Goal: Task Accomplishment & Management: Use online tool/utility

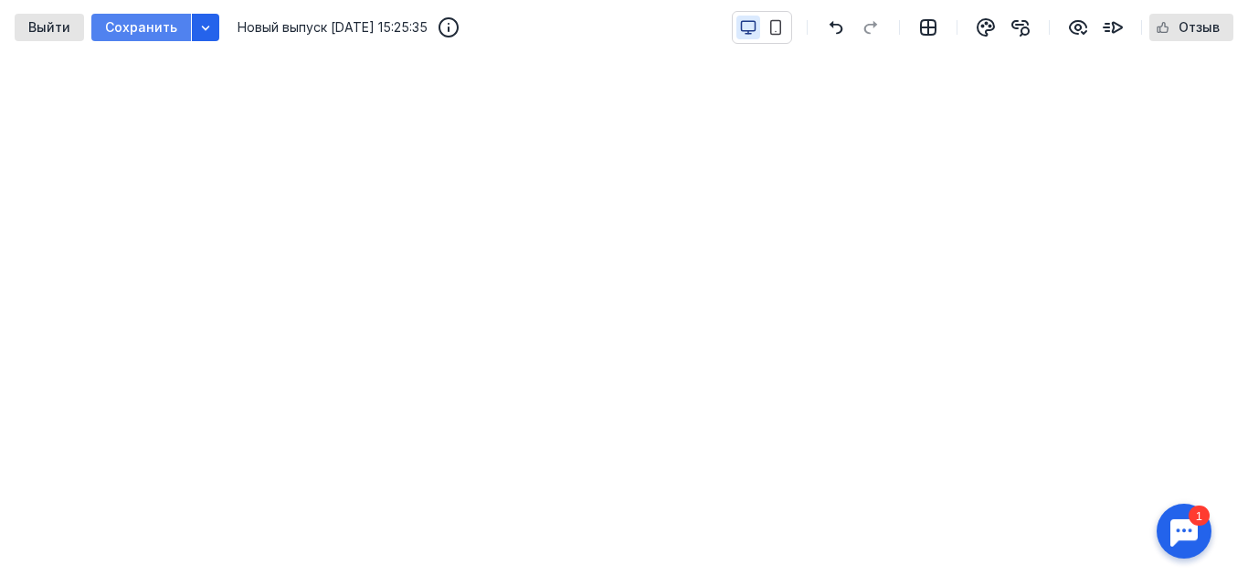
click at [164, 26] on span "Сохранить" at bounding box center [141, 28] width 72 height 16
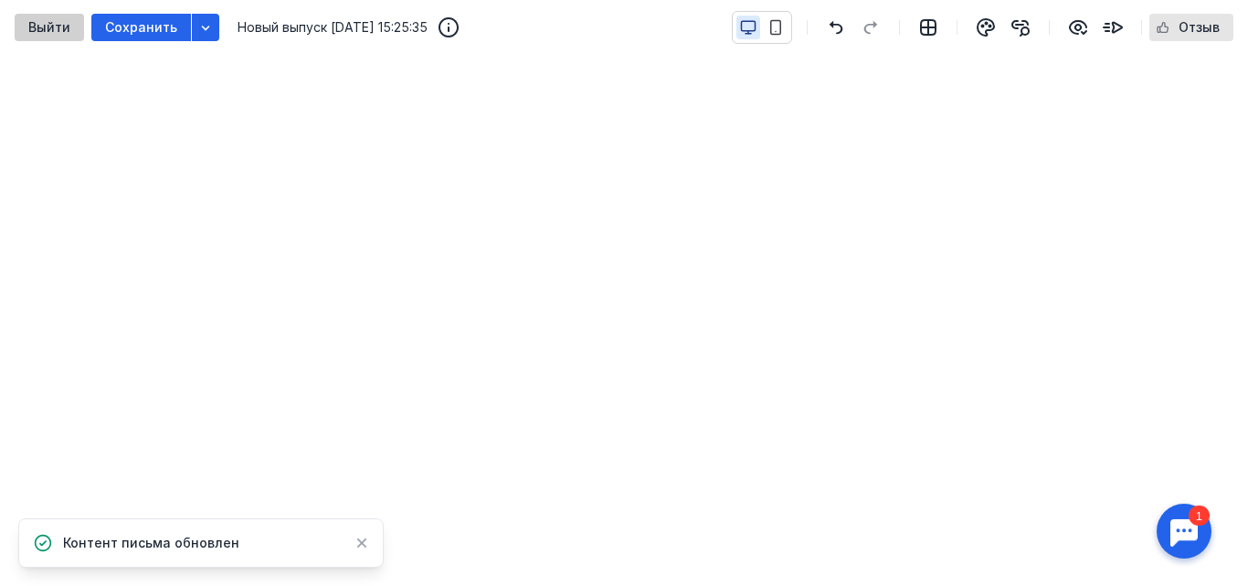
click at [59, 21] on span "Выйти" at bounding box center [49, 28] width 42 height 16
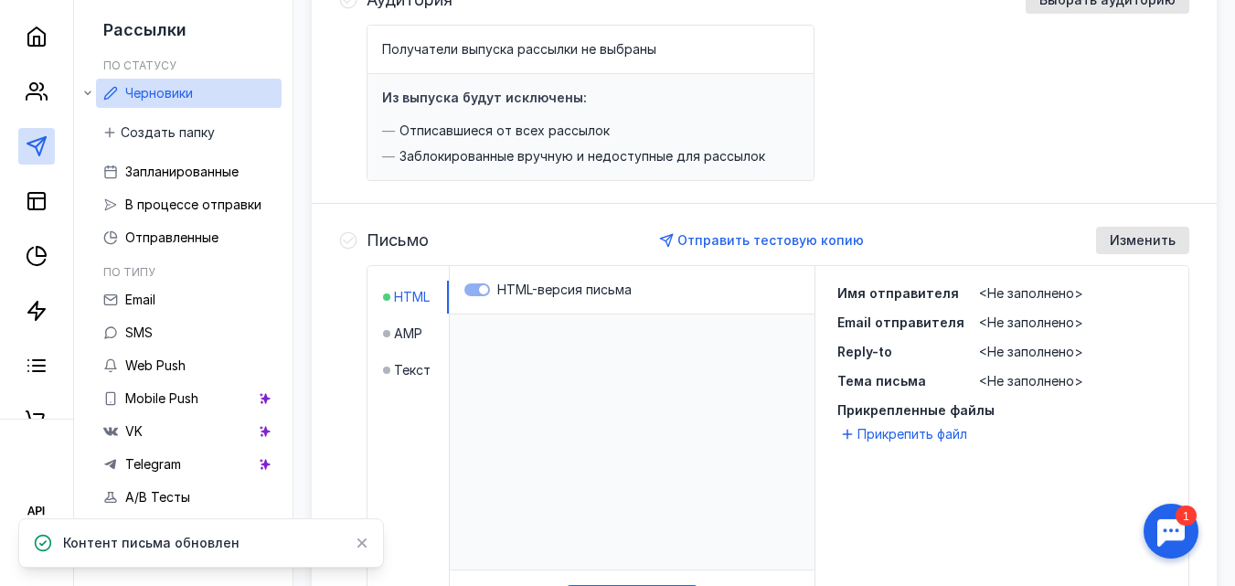
scroll to position [281, 0]
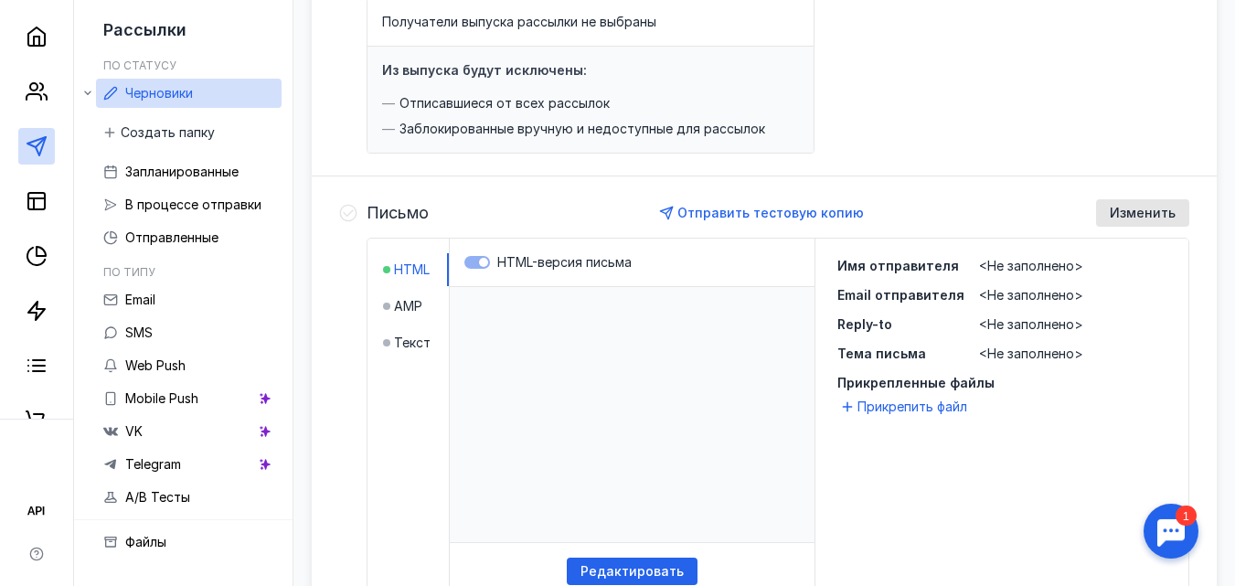
click at [1022, 265] on span "<Не заполнено>" at bounding box center [1031, 266] width 104 height 16
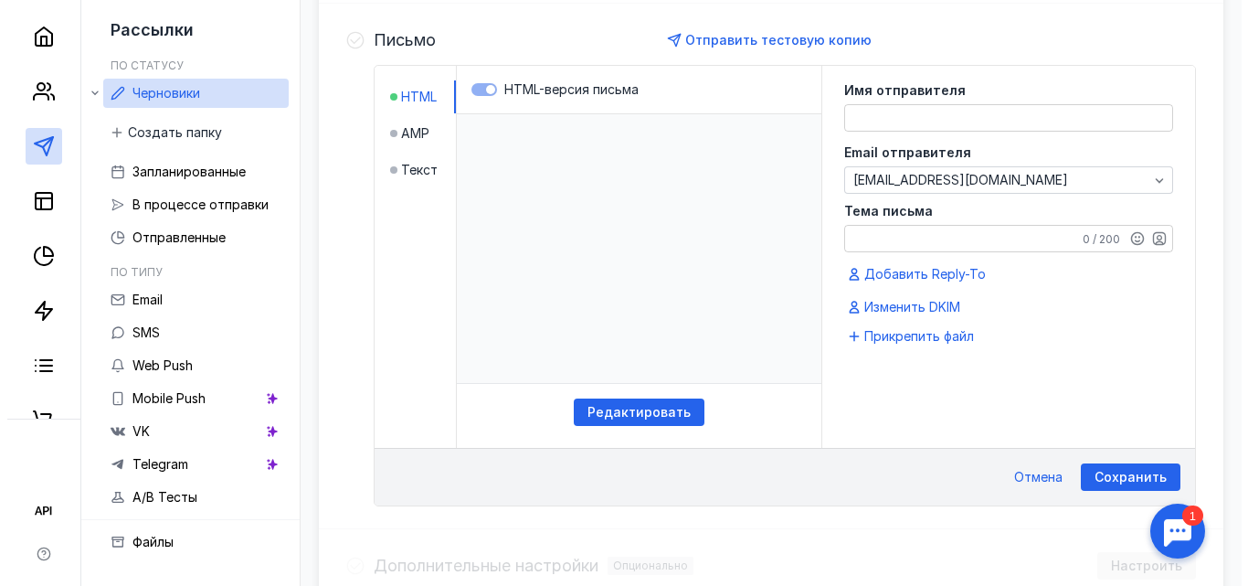
scroll to position [456, 0]
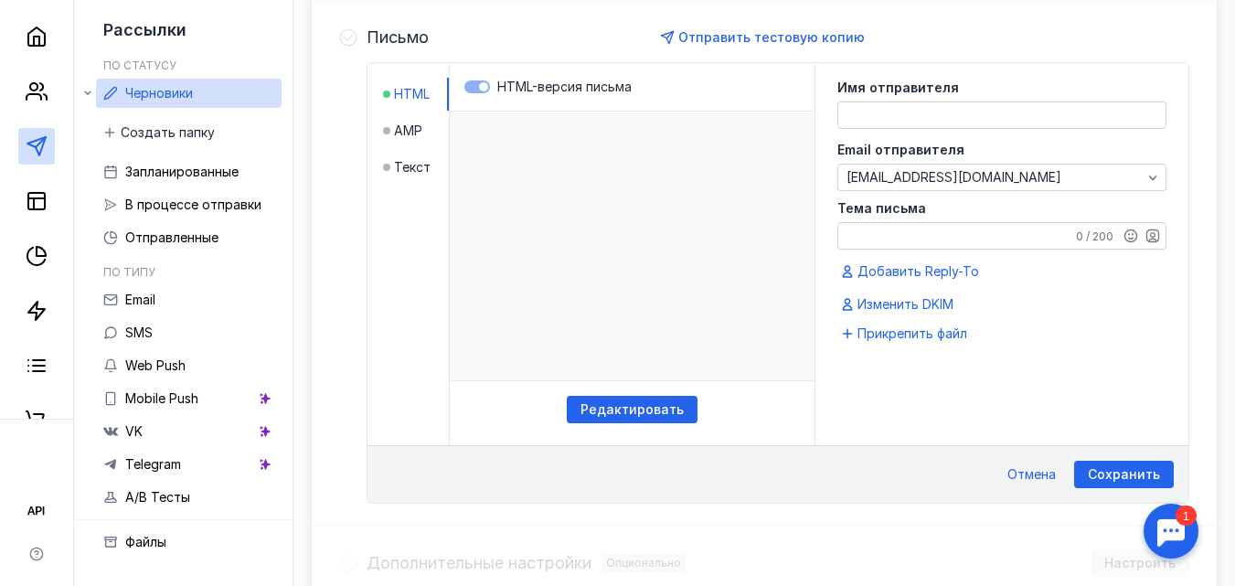
click at [994, 111] on textarea at bounding box center [1001, 115] width 327 height 26
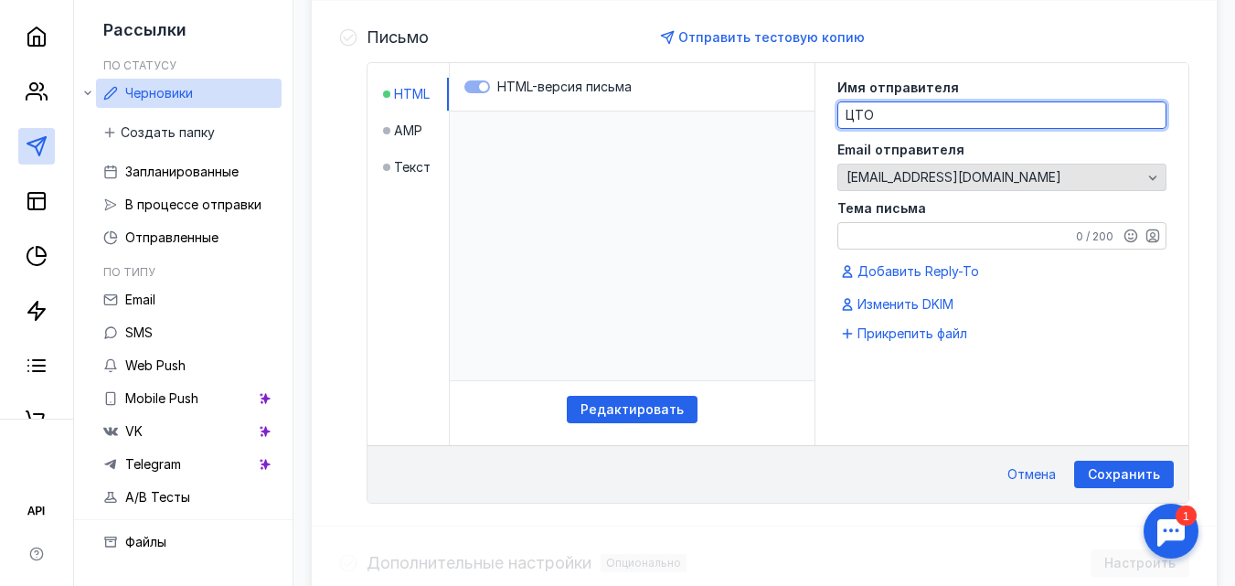
type textarea "ЦТО"
click at [974, 175] on div "[EMAIL_ADDRESS][DOMAIN_NAME]" at bounding box center [994, 178] width 304 height 16
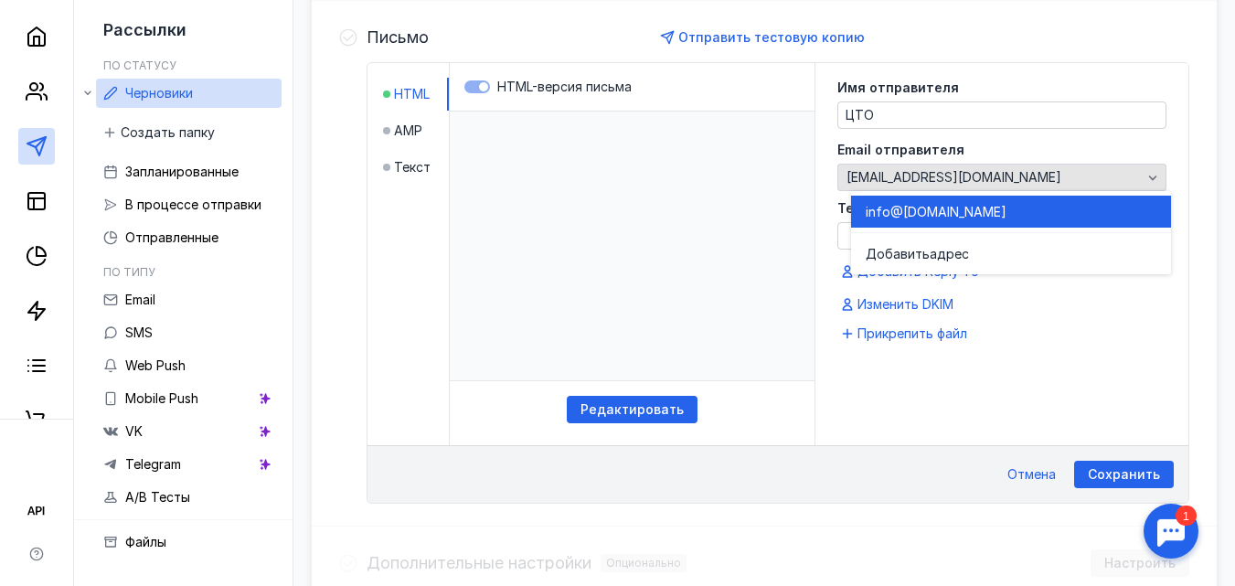
click at [908, 175] on span "[EMAIL_ADDRESS][DOMAIN_NAME]" at bounding box center [953, 178] width 215 height 16
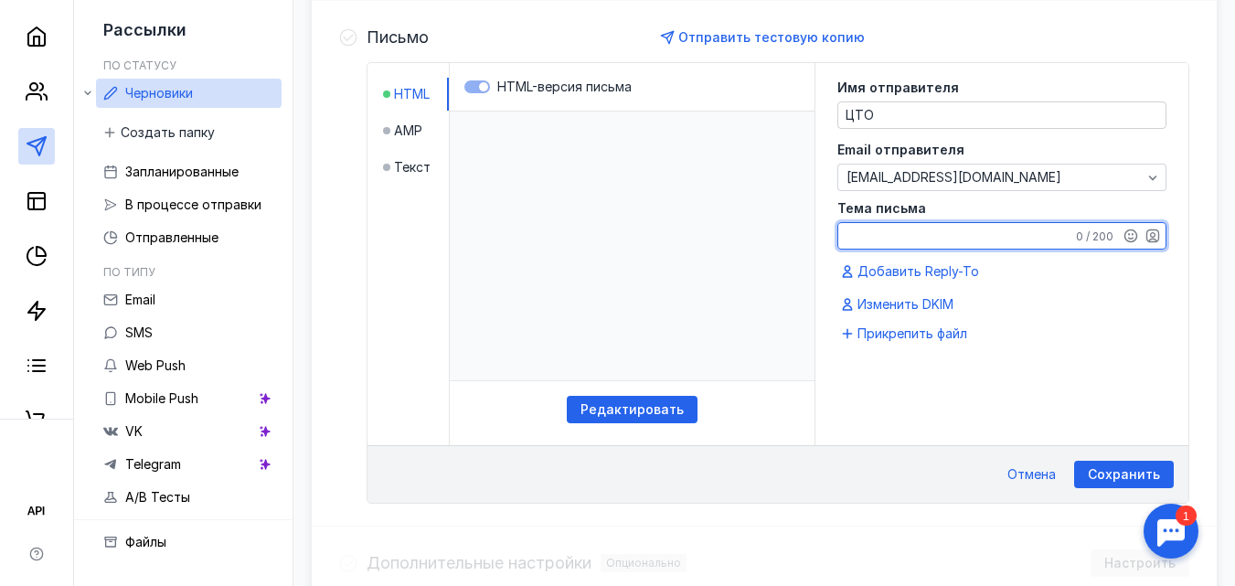
click at [938, 230] on textarea "Тема письма" at bounding box center [1001, 236] width 327 height 26
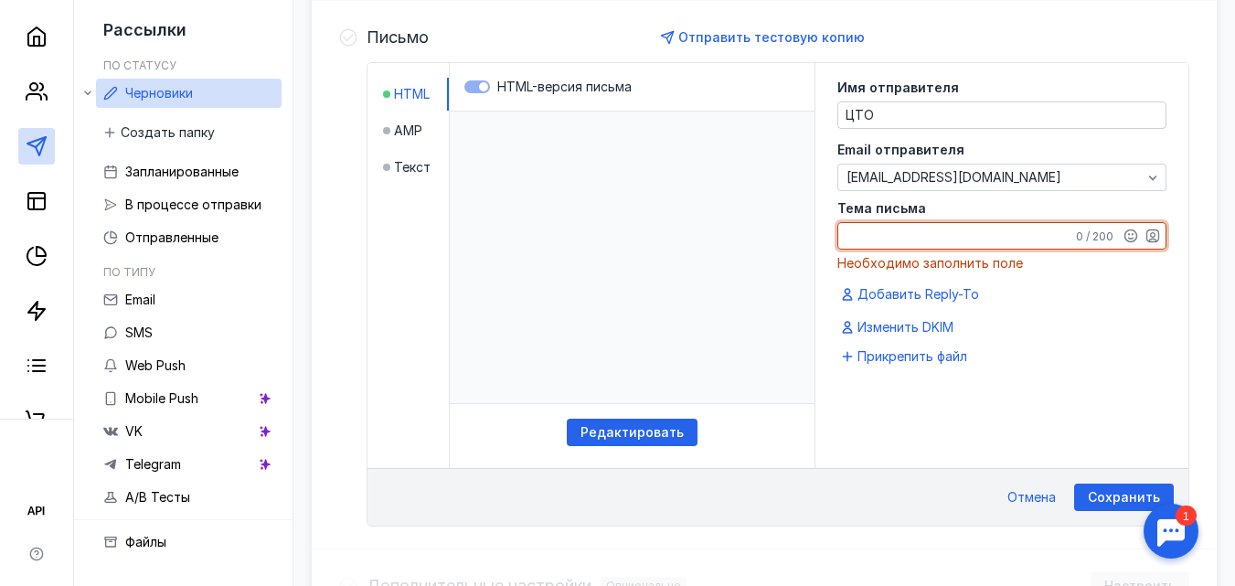
paste textarea "🔔 Срочно! Новые требования к кассам с [DATE] – успеете обновить?"
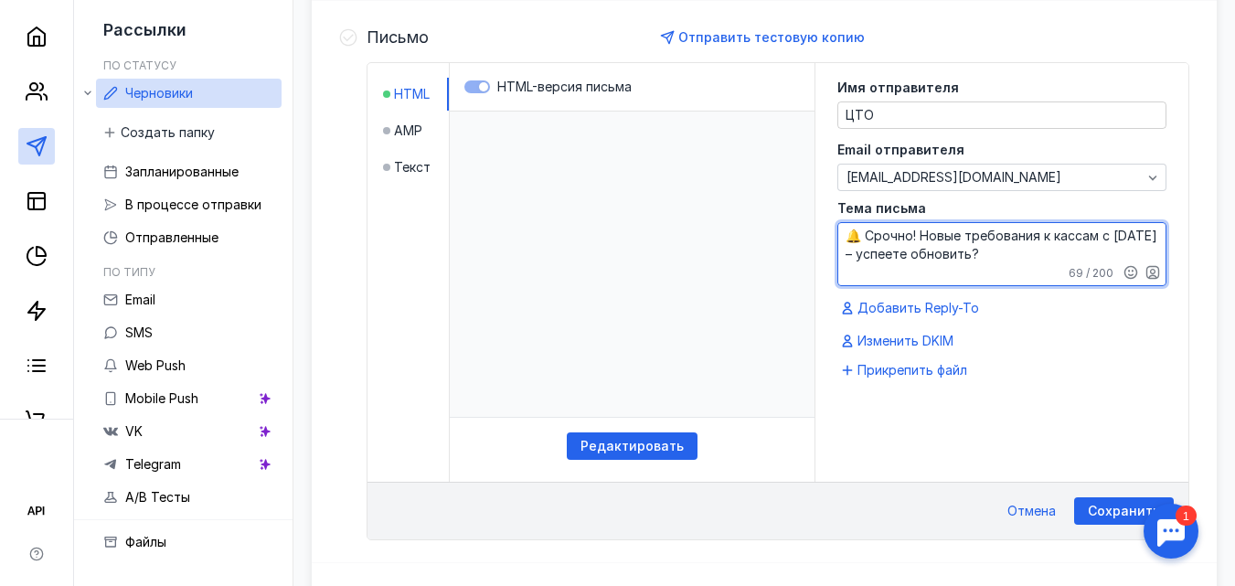
click at [984, 276] on textarea "🔔 Срочно! Новые требования к кассам с [DATE] – успеете обновить?" at bounding box center [1001, 254] width 327 height 62
type textarea "🔔 Срочно! Новые требования к кассам с [DATE] – успеете обновить?"
click at [1076, 388] on div "Имя отправителя ЦТО Email отправителя [EMAIL_ADDRESS][DOMAIN_NAME] Тема письма …" at bounding box center [1001, 240] width 373 height 355
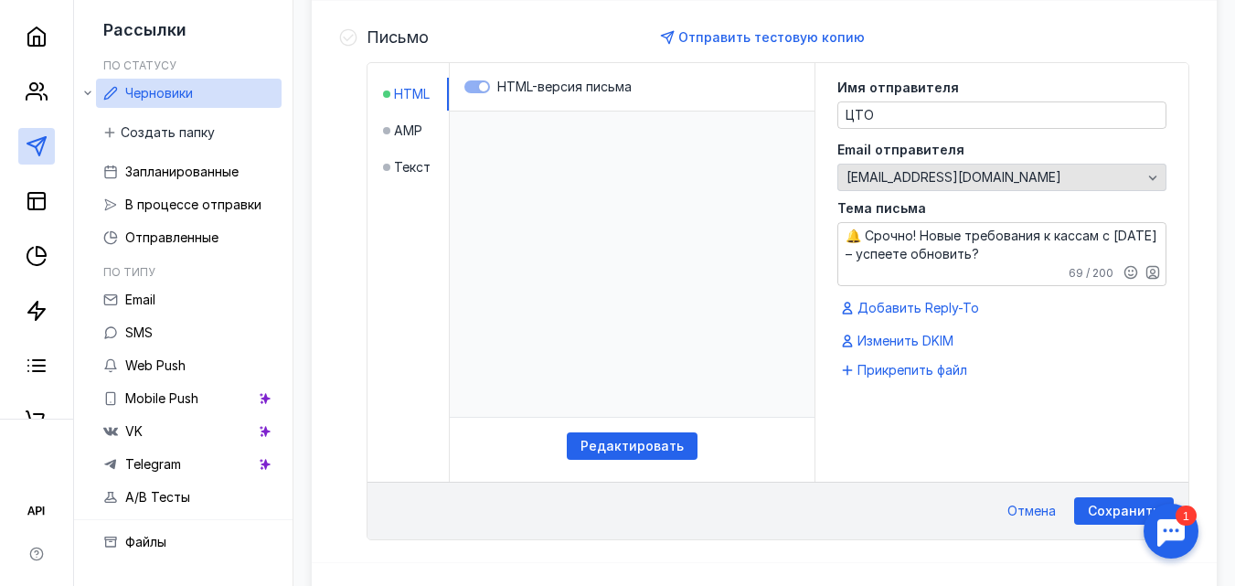
click at [993, 176] on div "[EMAIL_ADDRESS][DOMAIN_NAME]" at bounding box center [994, 178] width 304 height 16
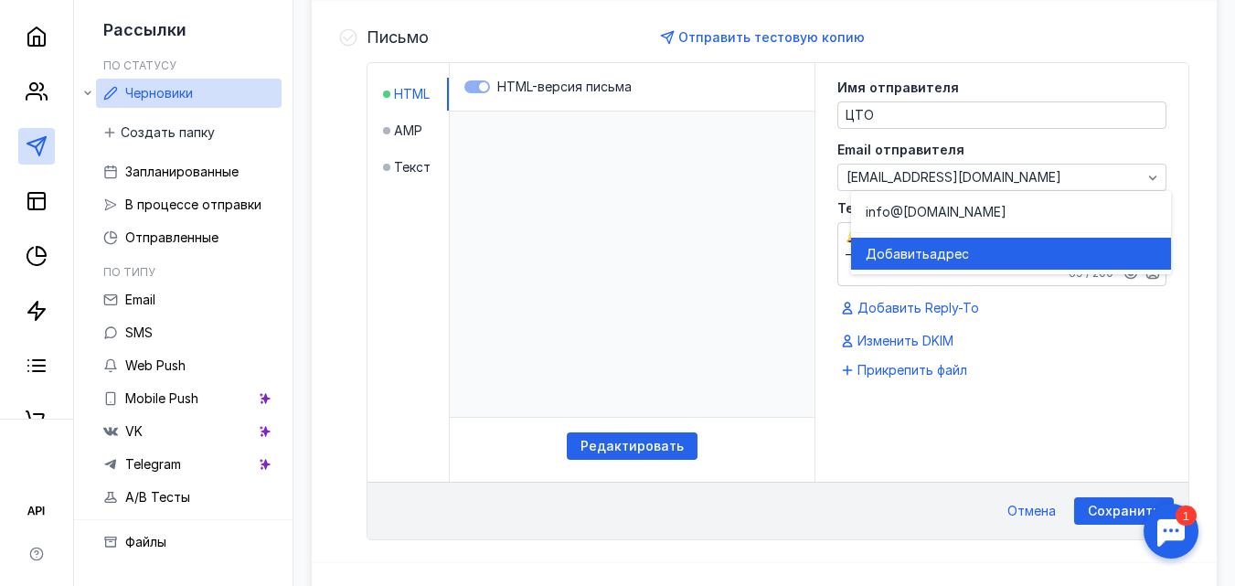
click at [952, 259] on span "адрес" at bounding box center [948, 254] width 39 height 18
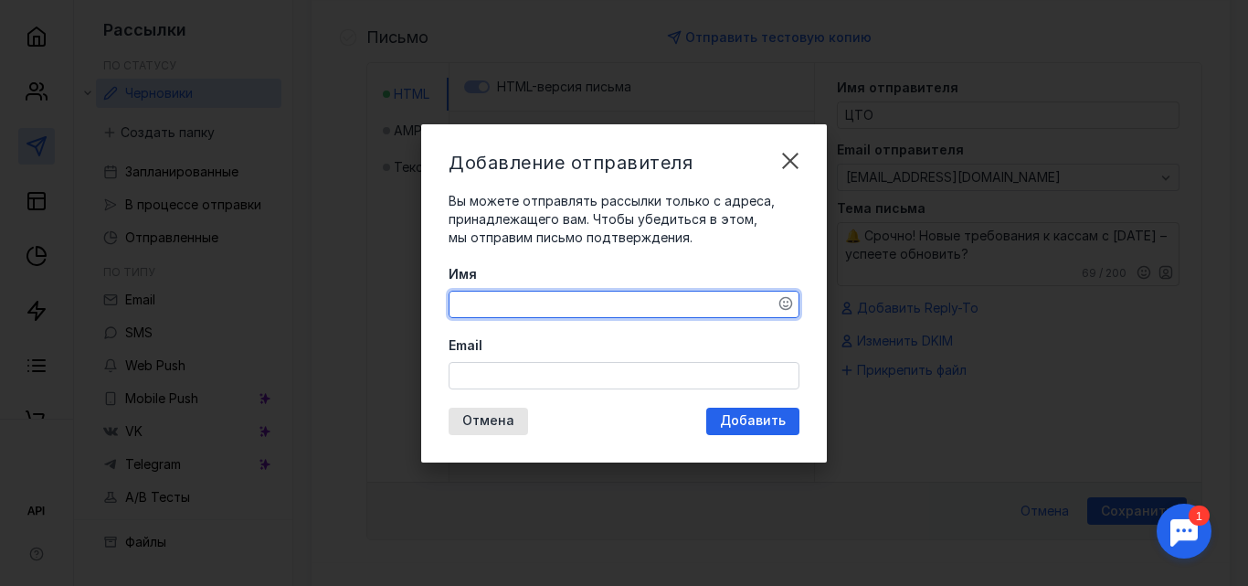
click at [567, 299] on textarea "Имя" at bounding box center [624, 305] width 349 height 26
type textarea "ЦТО"
click at [585, 373] on input "Email" at bounding box center [624, 376] width 349 height 26
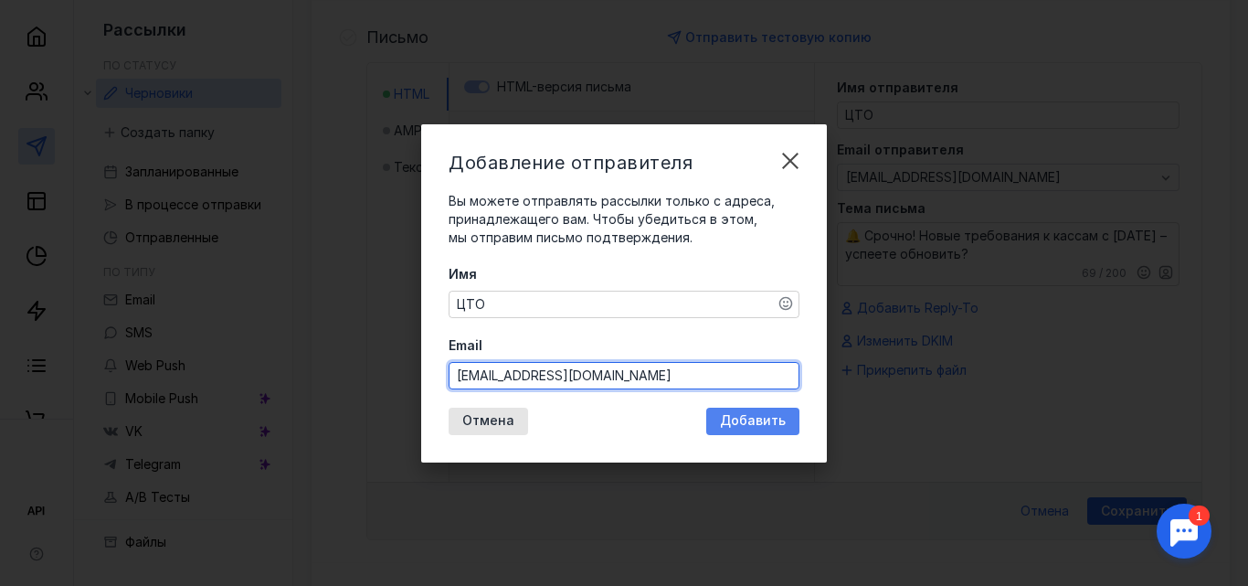
type input "[EMAIL_ADDRESS][DOMAIN_NAME]"
click at [724, 420] on span "Добавить" at bounding box center [753, 421] width 66 height 16
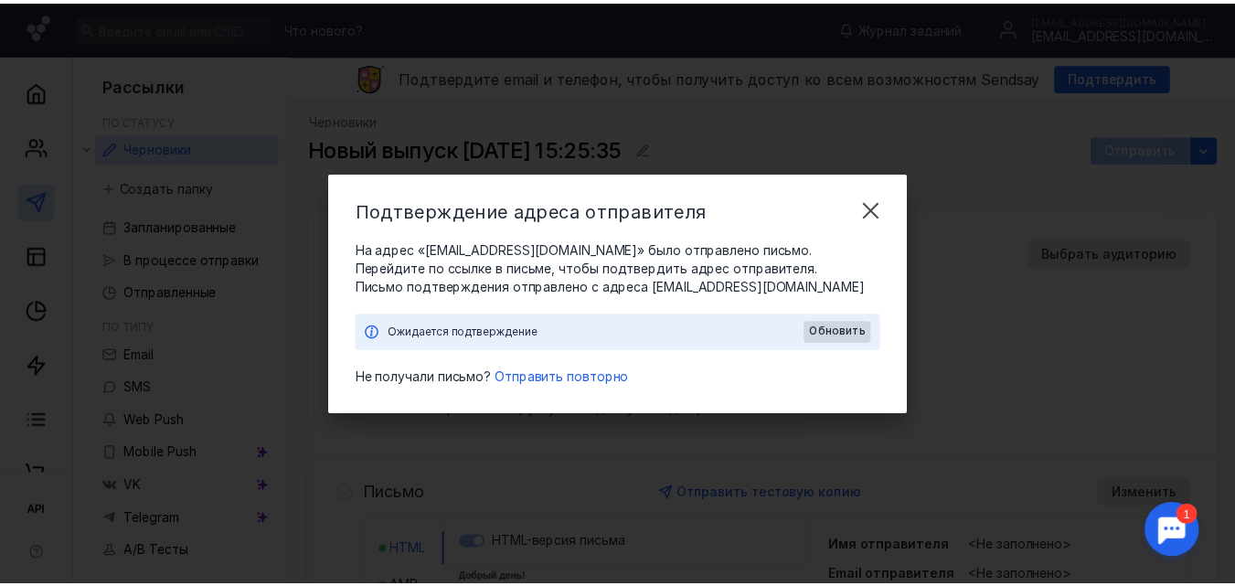
scroll to position [0, 0]
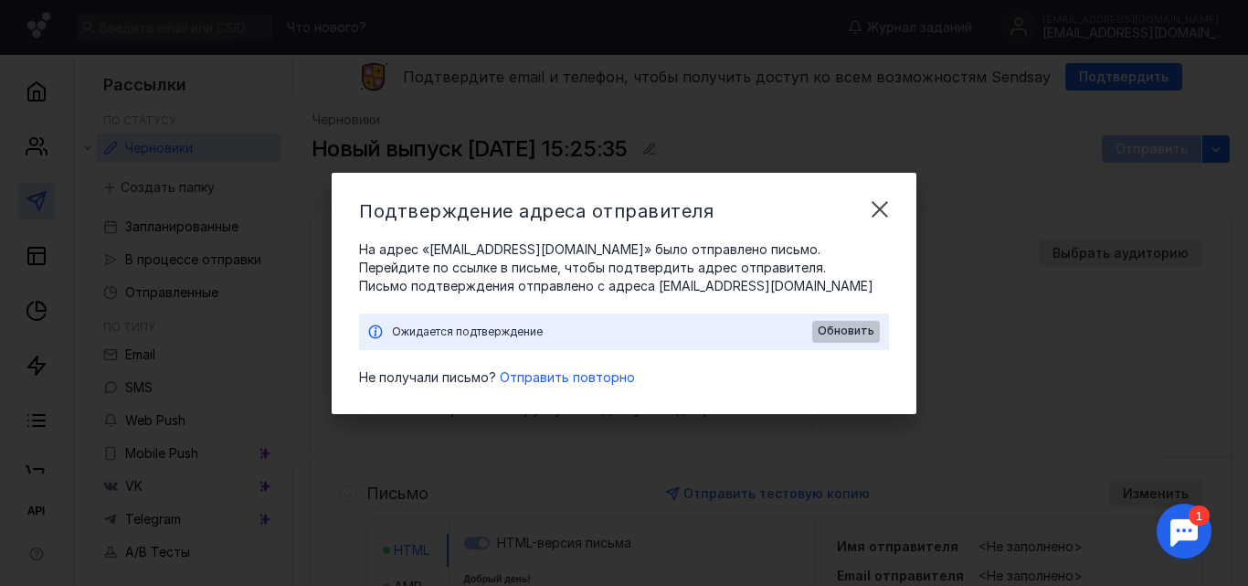
click at [842, 328] on span "Обновить" at bounding box center [846, 330] width 57 height 13
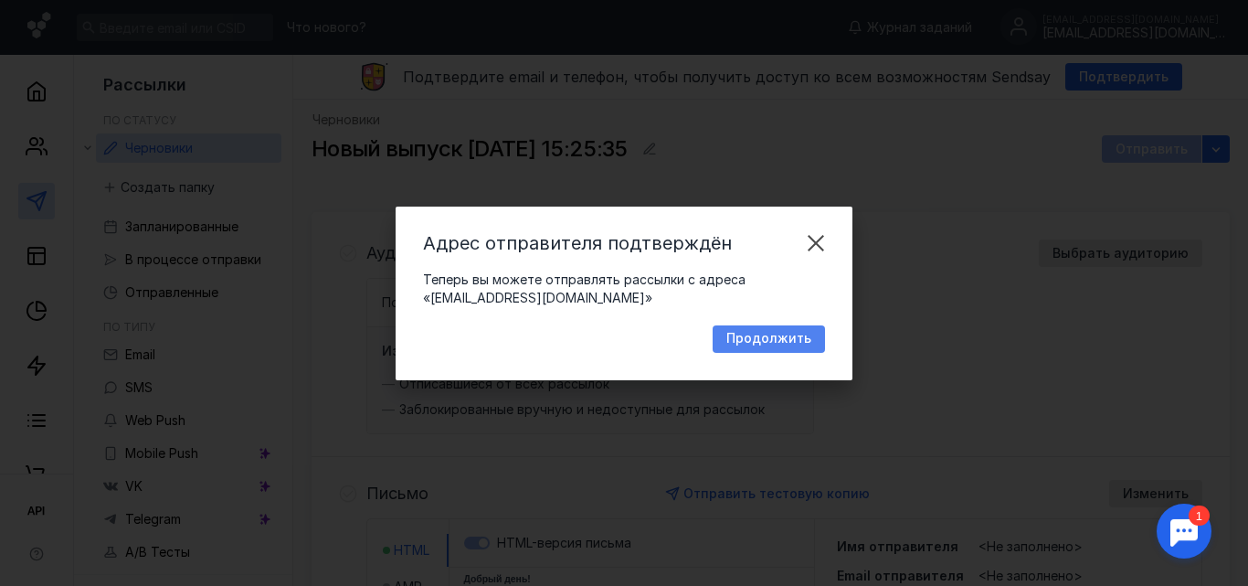
click at [803, 334] on span "Продолжить" at bounding box center [768, 339] width 85 height 16
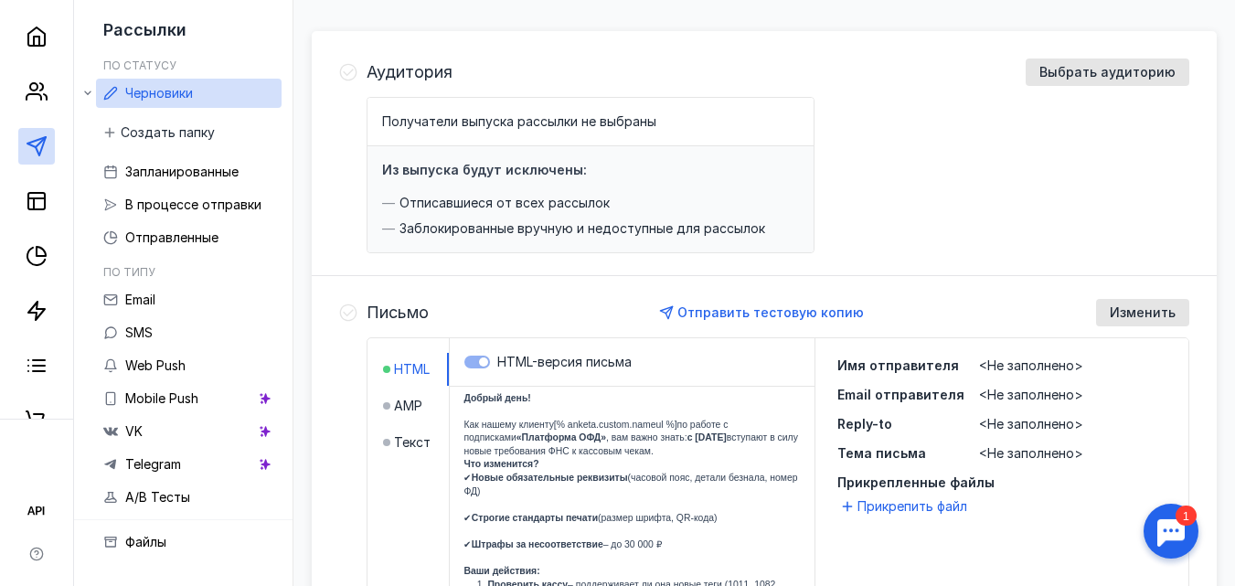
scroll to position [183, 0]
click at [33, 92] on icon at bounding box center [37, 91] width 22 height 22
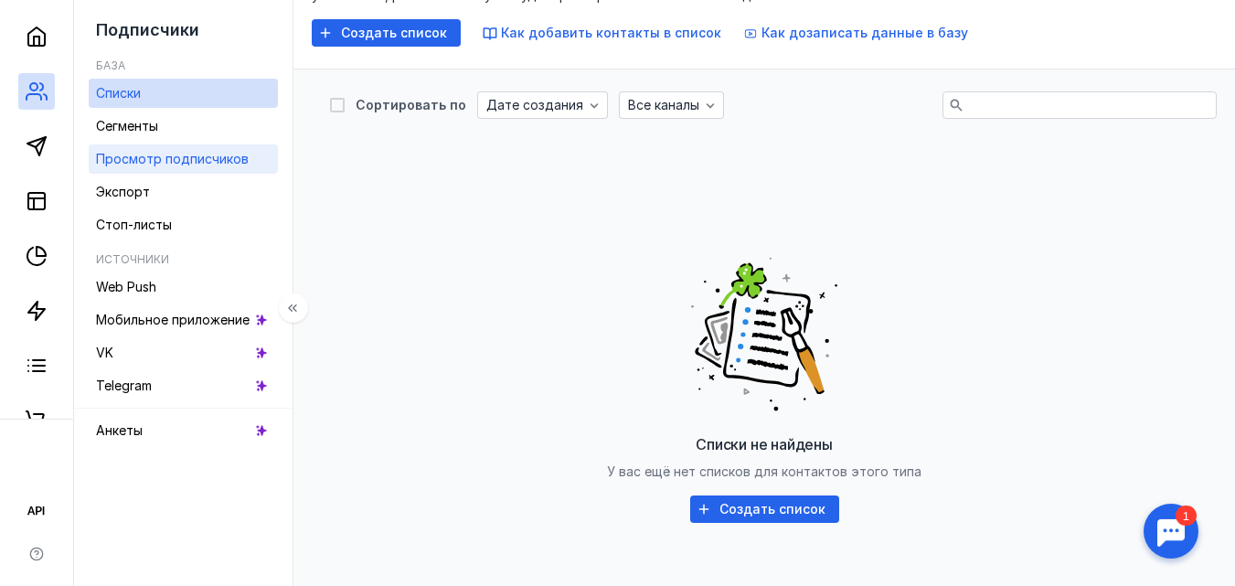
click at [165, 164] on span "Просмотр подписчиков" at bounding box center [172, 159] width 153 height 16
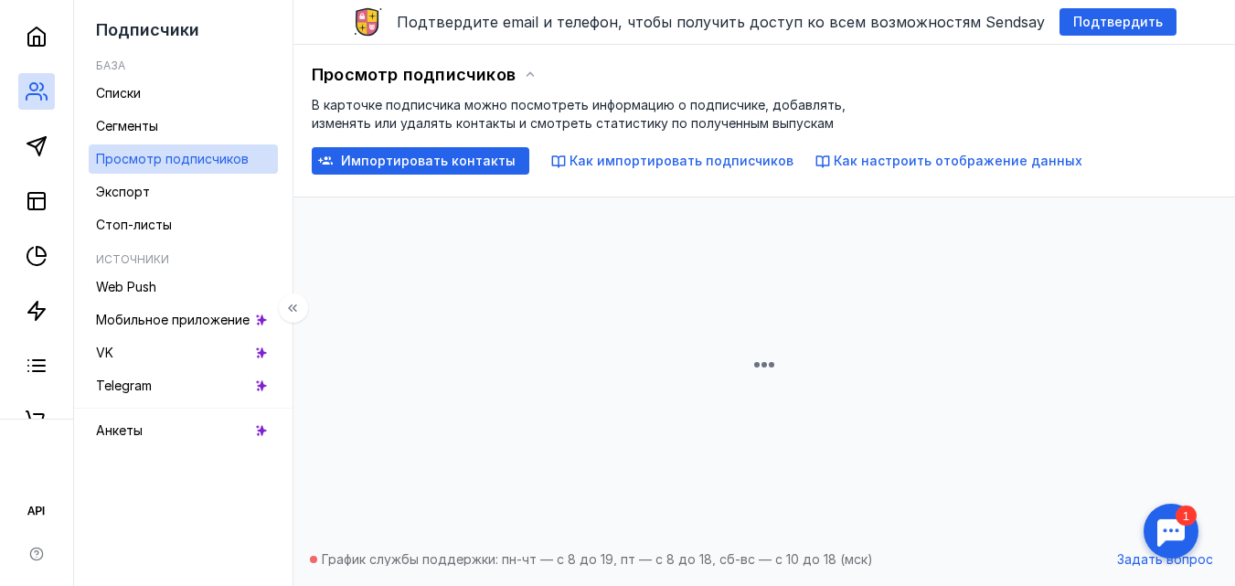
scroll to position [55, 0]
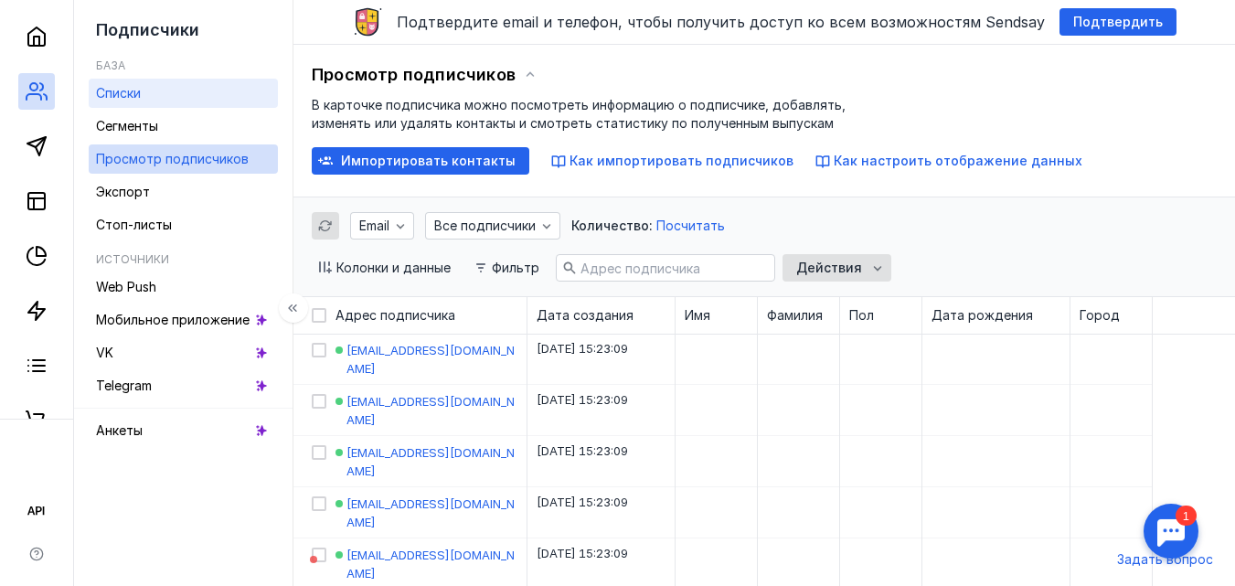
click at [141, 83] on div "Списки" at bounding box center [118, 93] width 45 height 22
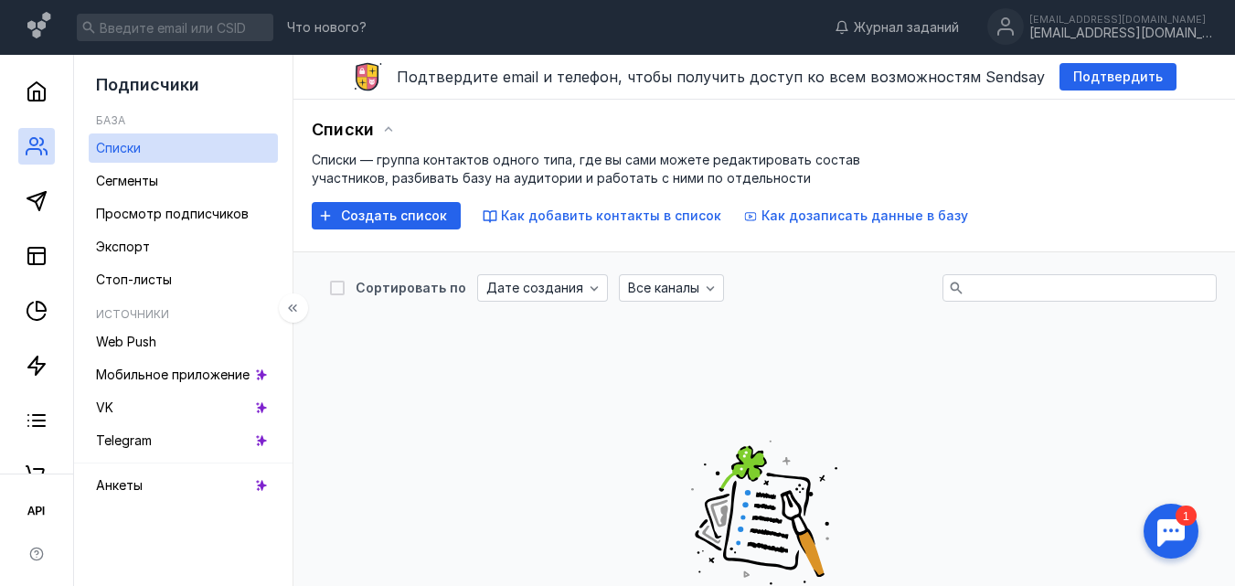
click at [158, 145] on link "Списки" at bounding box center [183, 147] width 189 height 29
click at [190, 116] on div "База" at bounding box center [187, 120] width 182 height 11
click at [137, 175] on span "Сегменты" at bounding box center [127, 181] width 62 height 16
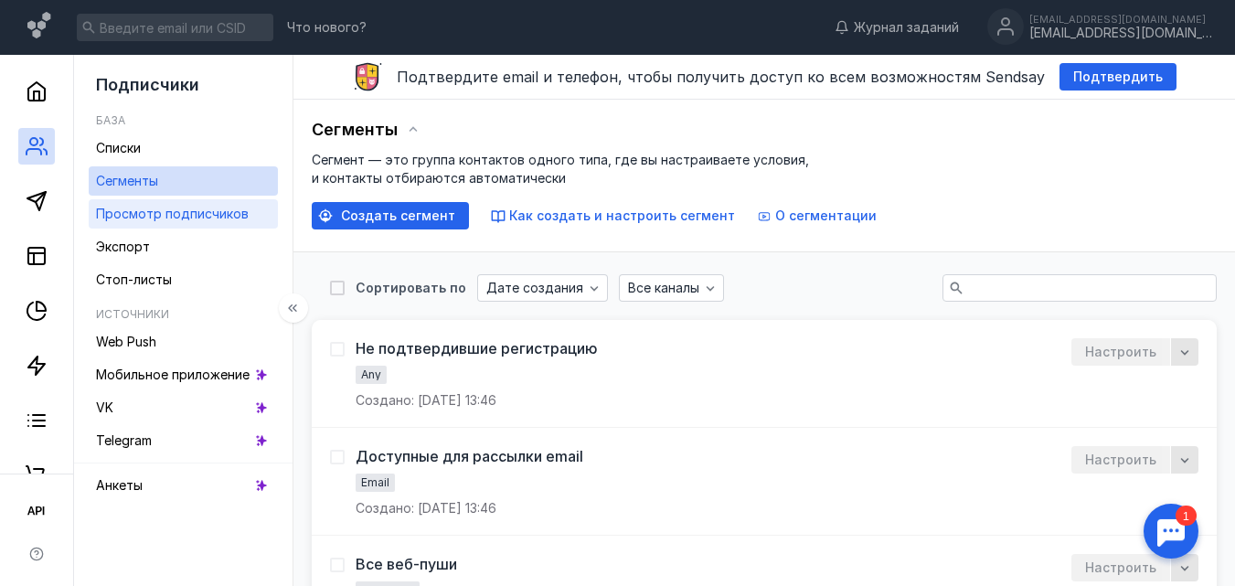
click at [187, 210] on span "Просмотр подписчиков" at bounding box center [172, 214] width 153 height 16
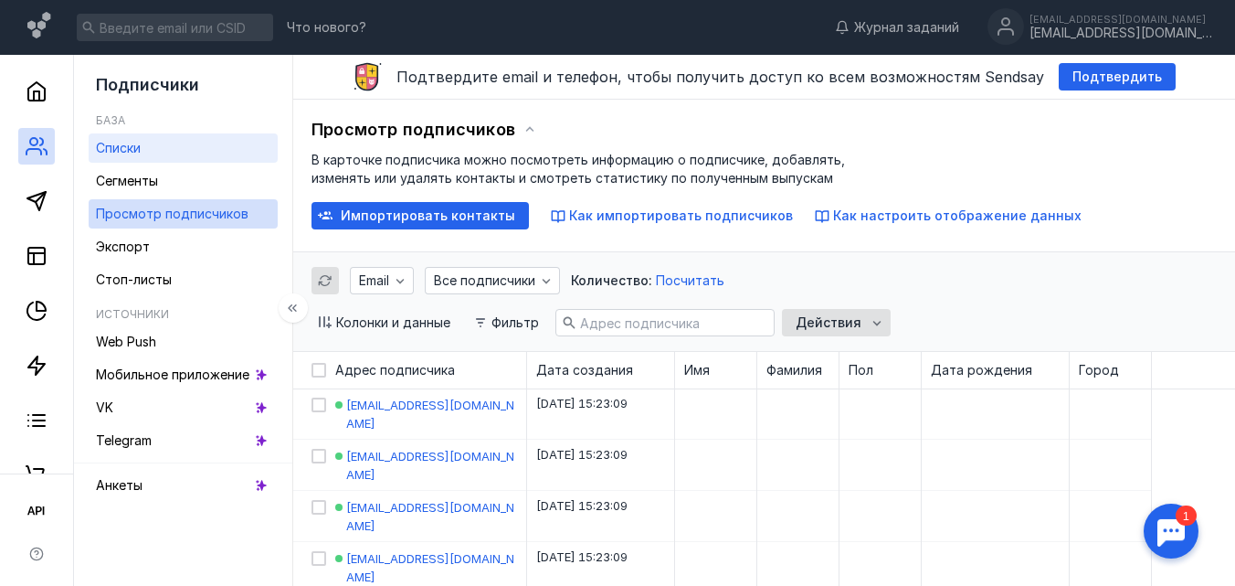
click at [141, 156] on div "Списки" at bounding box center [118, 148] width 45 height 22
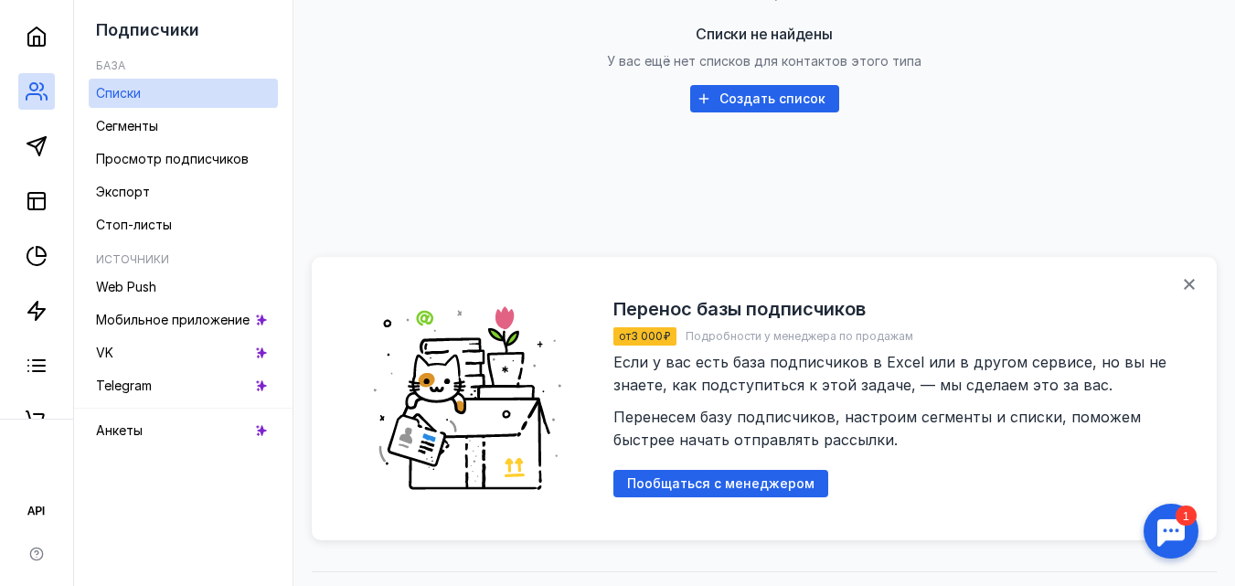
scroll to position [633, 0]
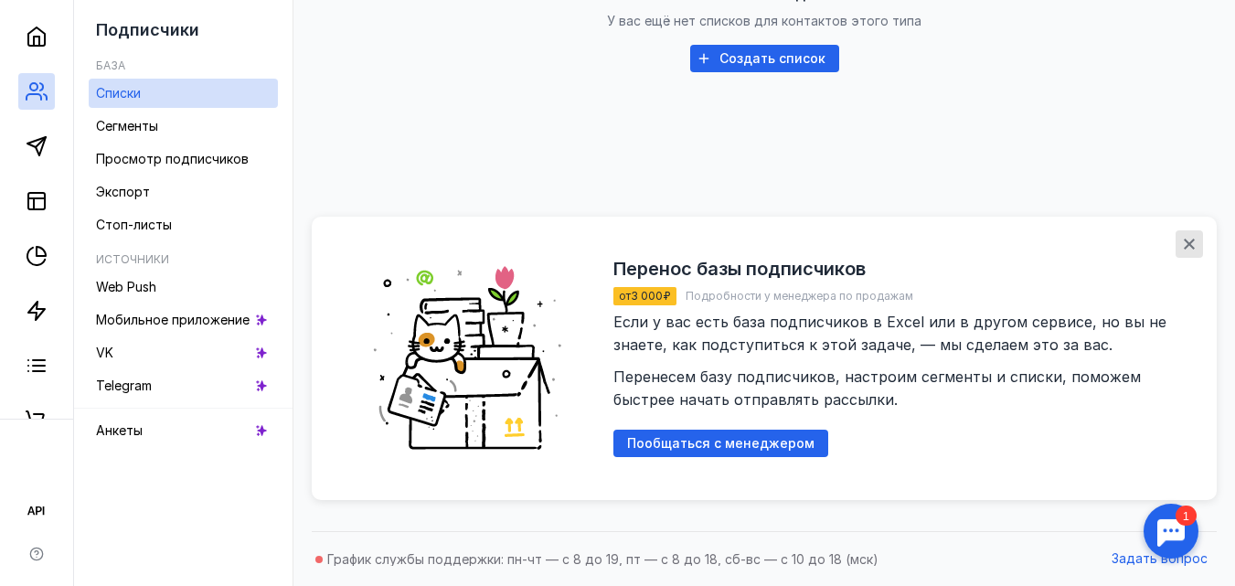
click at [1197, 245] on div "button" at bounding box center [1189, 244] width 18 height 18
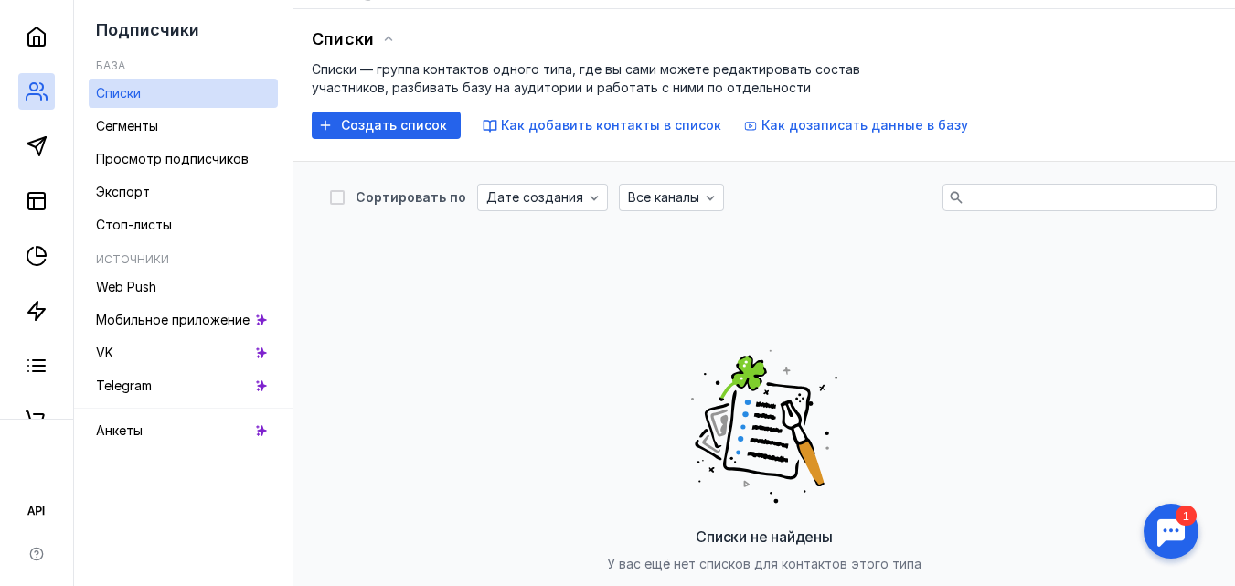
scroll to position [0, 0]
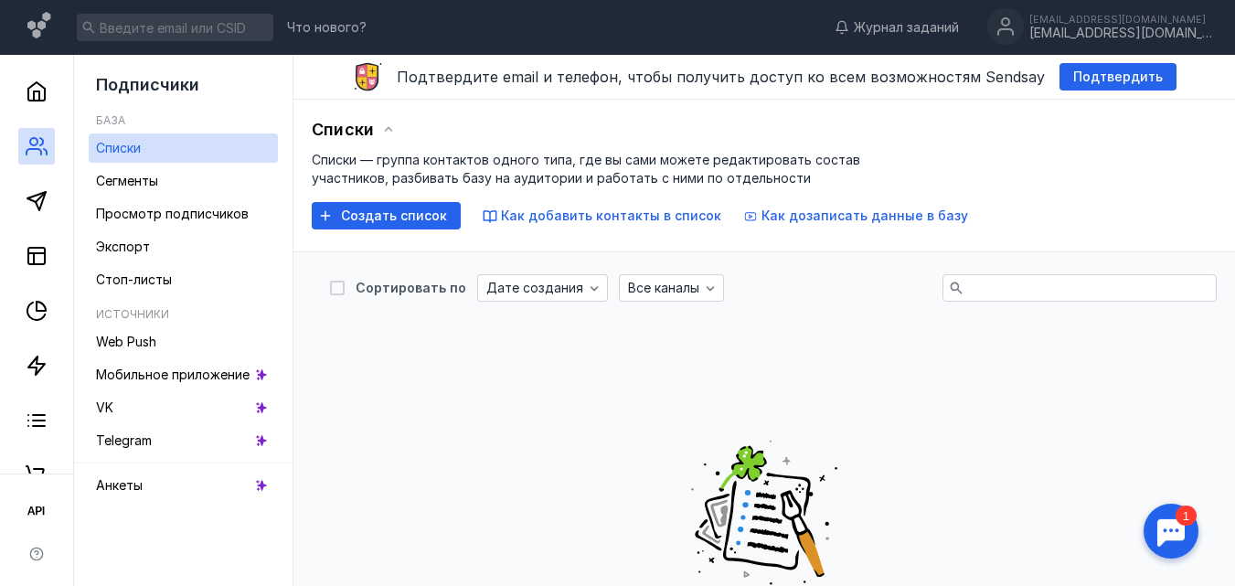
click at [1017, 305] on div "Сортировать по Дате создания Все каналы Списки не найдены У вас ещё нет списков…" at bounding box center [764, 552] width 905 height 557
click at [596, 290] on icon "button" at bounding box center [594, 288] width 8 height 5
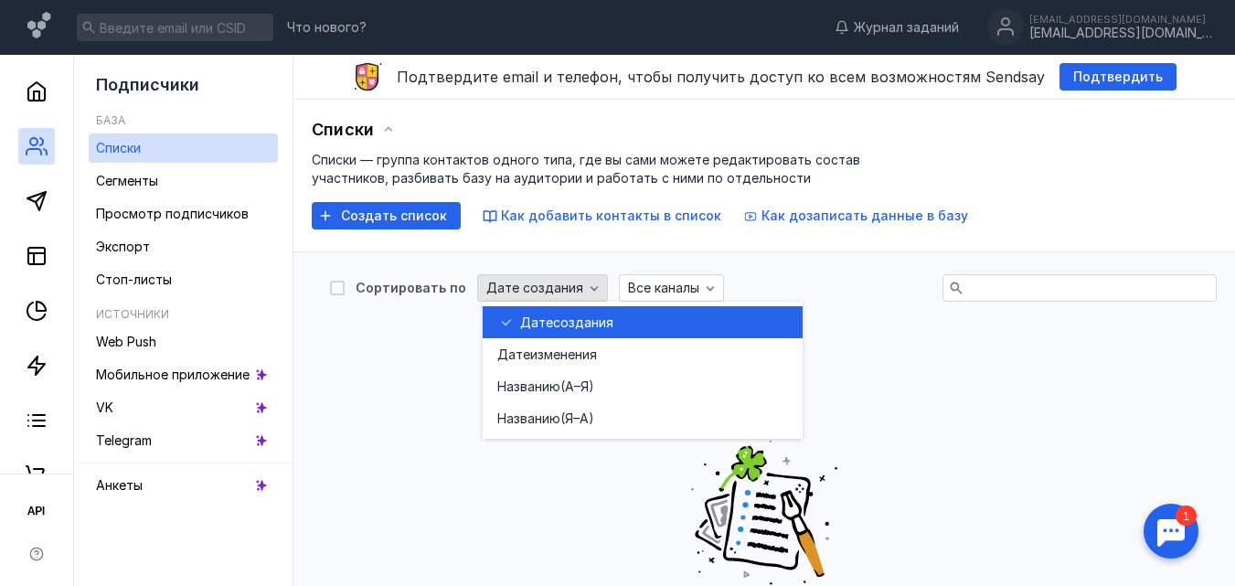
click at [596, 290] on icon "button" at bounding box center [594, 288] width 8 height 5
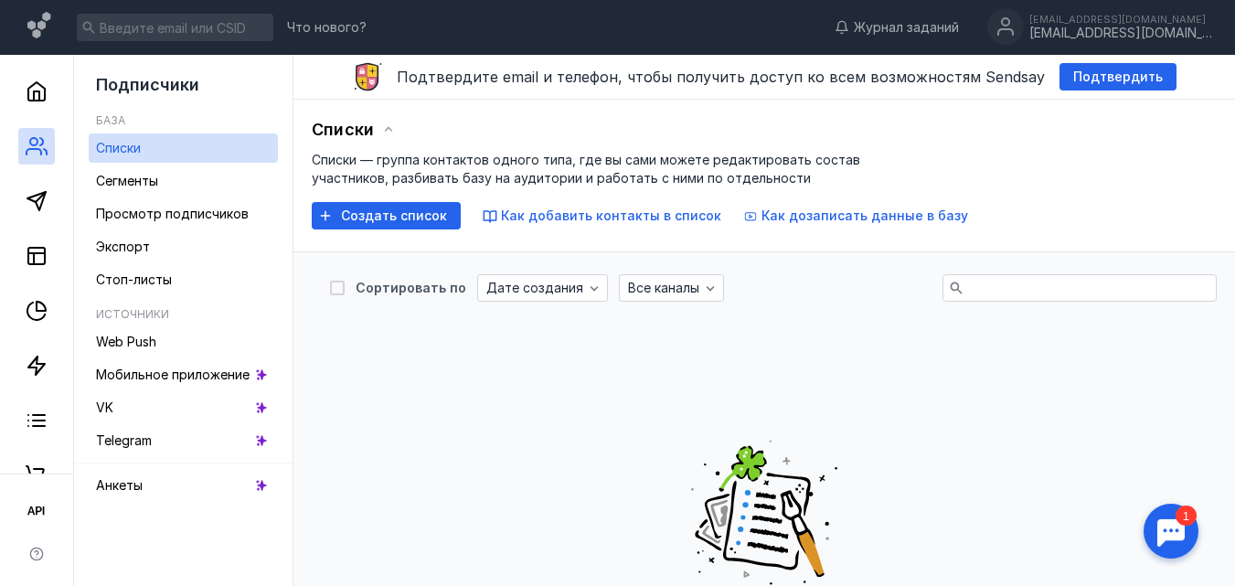
click at [393, 129] on icon at bounding box center [389, 128] width 8 height 5
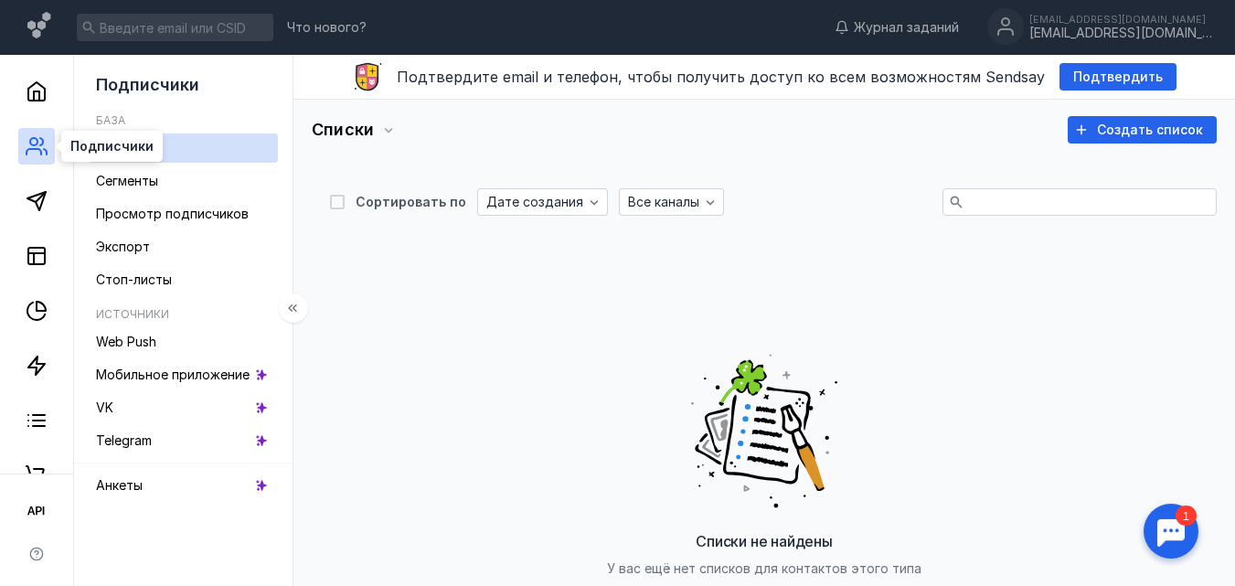
click at [27, 145] on icon at bounding box center [37, 146] width 22 height 22
click at [141, 146] on span "Списки" at bounding box center [118, 148] width 45 height 16
click at [146, 176] on span "Сегменты" at bounding box center [127, 181] width 62 height 16
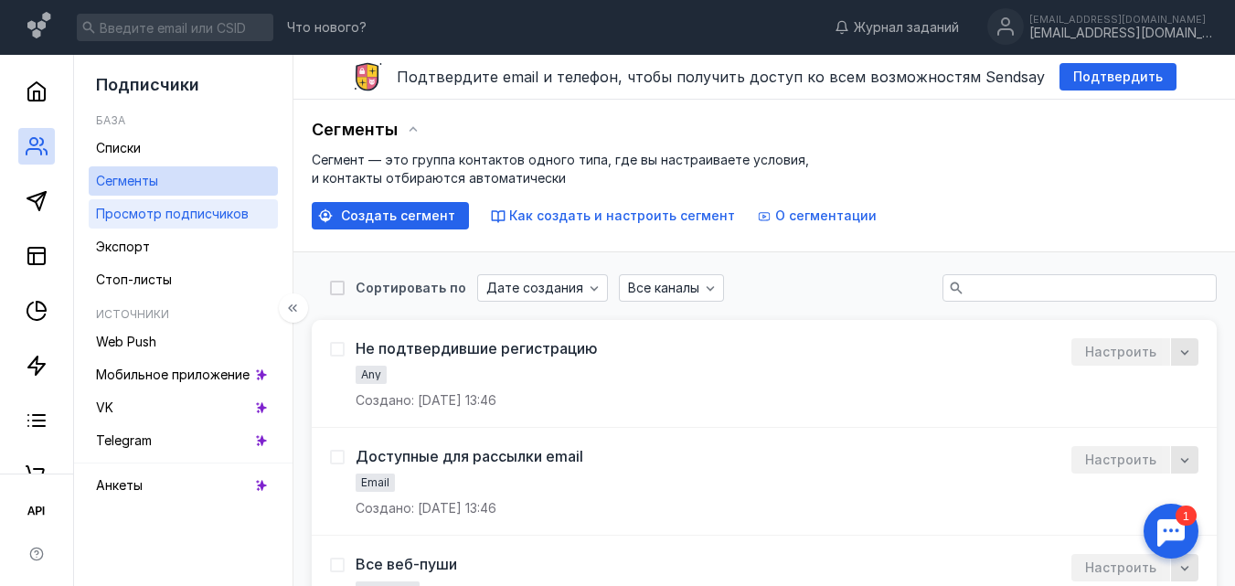
click at [239, 224] on div "Просмотр подписчиков" at bounding box center [172, 214] width 153 height 22
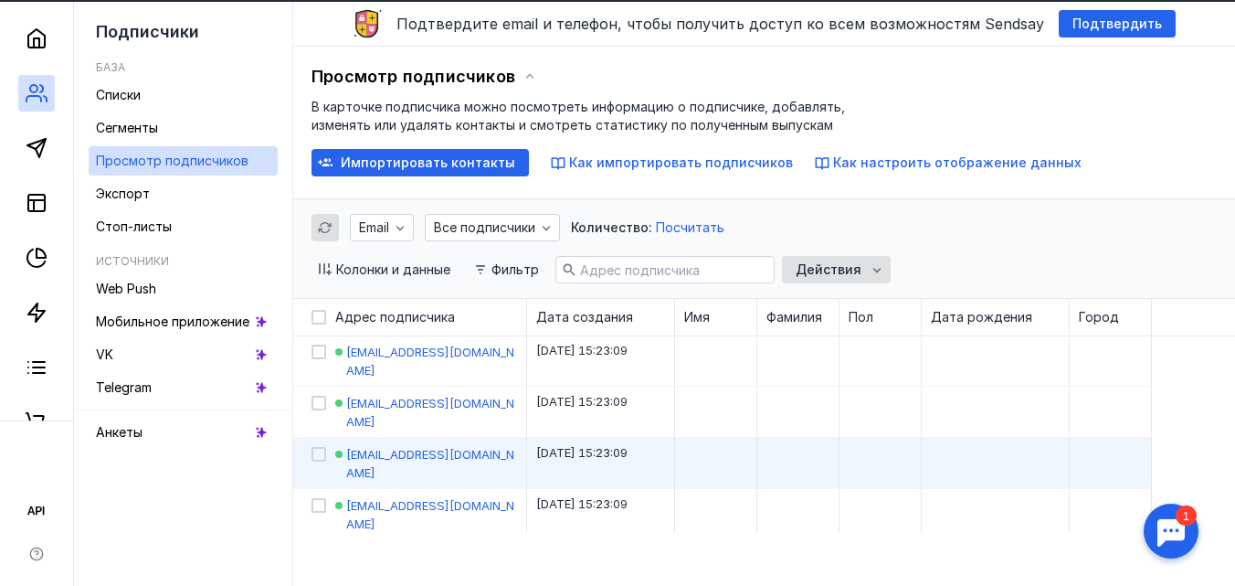
scroll to position [91, 0]
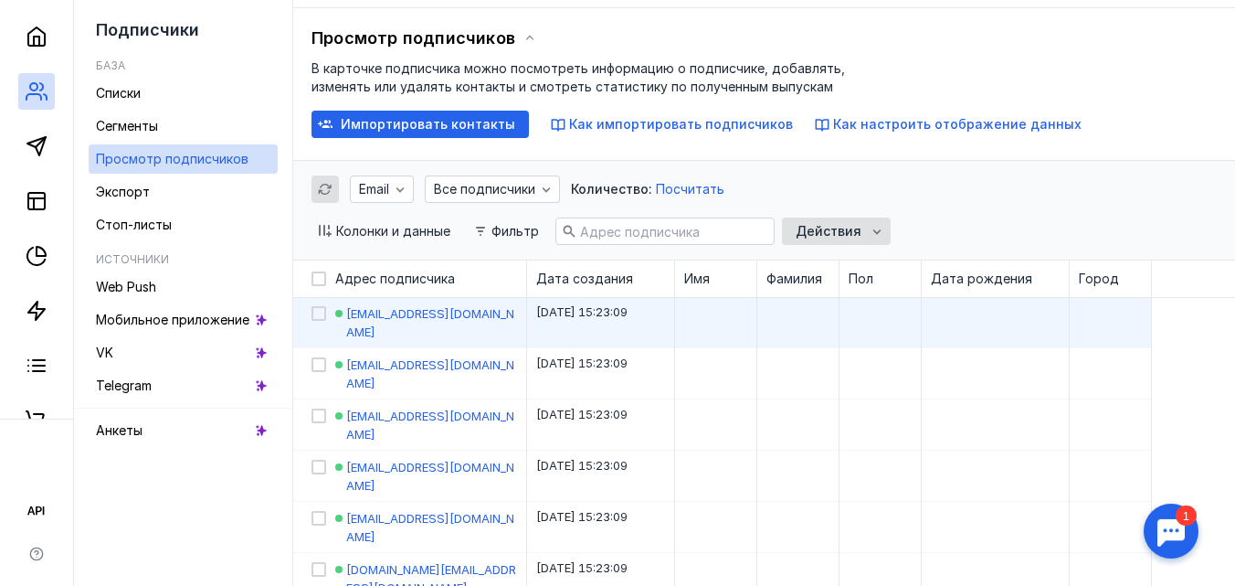
click at [503, 309] on div "[EMAIL_ADDRESS][DOMAIN_NAME]" at bounding box center [426, 322] width 182 height 37
drag, startPoint x: 393, startPoint y: 313, endPoint x: 441, endPoint y: 314, distance: 48.4
click at [395, 314] on span "[EMAIL_ADDRESS][DOMAIN_NAME]" at bounding box center [430, 322] width 168 height 33
